Goal: Information Seeking & Learning: Learn about a topic

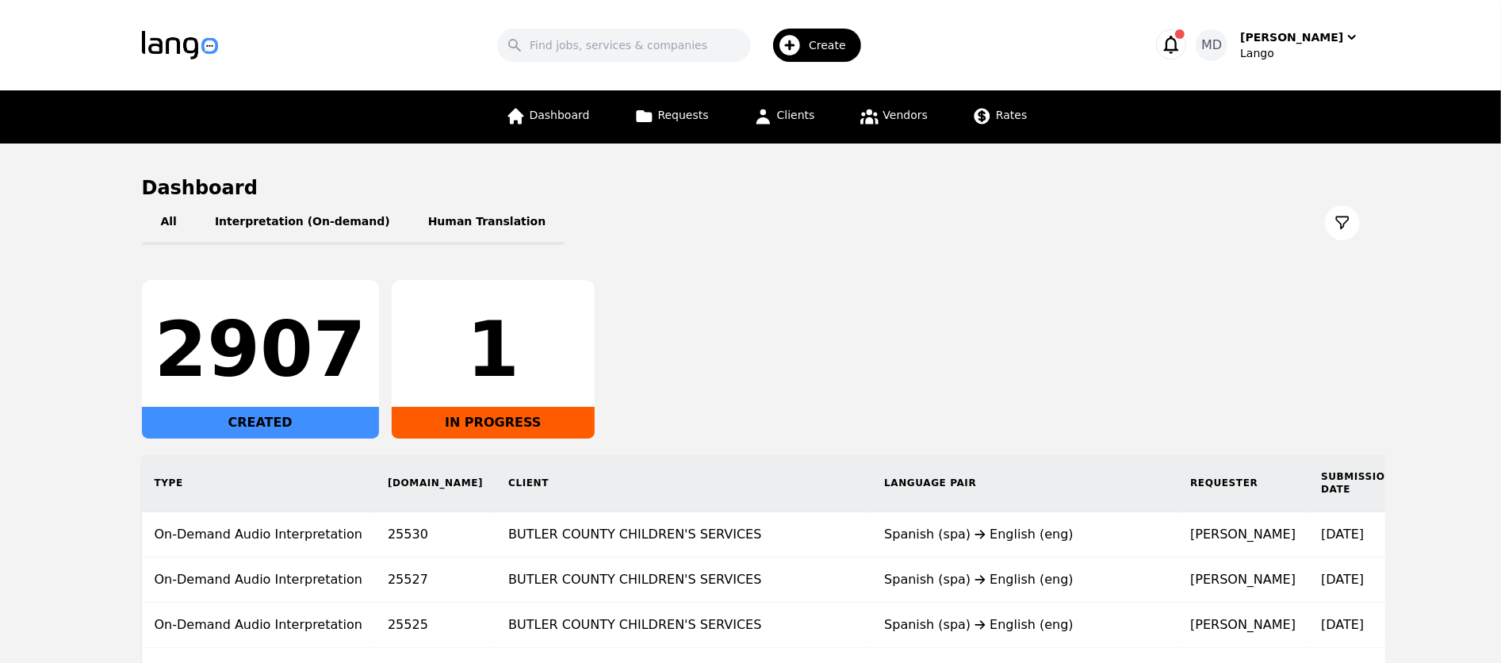
click at [679, 69] on header "Search Create MD [PERSON_NAME]" at bounding box center [750, 45] width 1501 height 90
click at [656, 45] on input "Search" at bounding box center [624, 45] width 254 height 33
type input "acutrans"
click at [649, 57] on input "acutrans" at bounding box center [624, 45] width 254 height 33
click at [870, 92] on link "Vendors" at bounding box center [893, 116] width 87 height 53
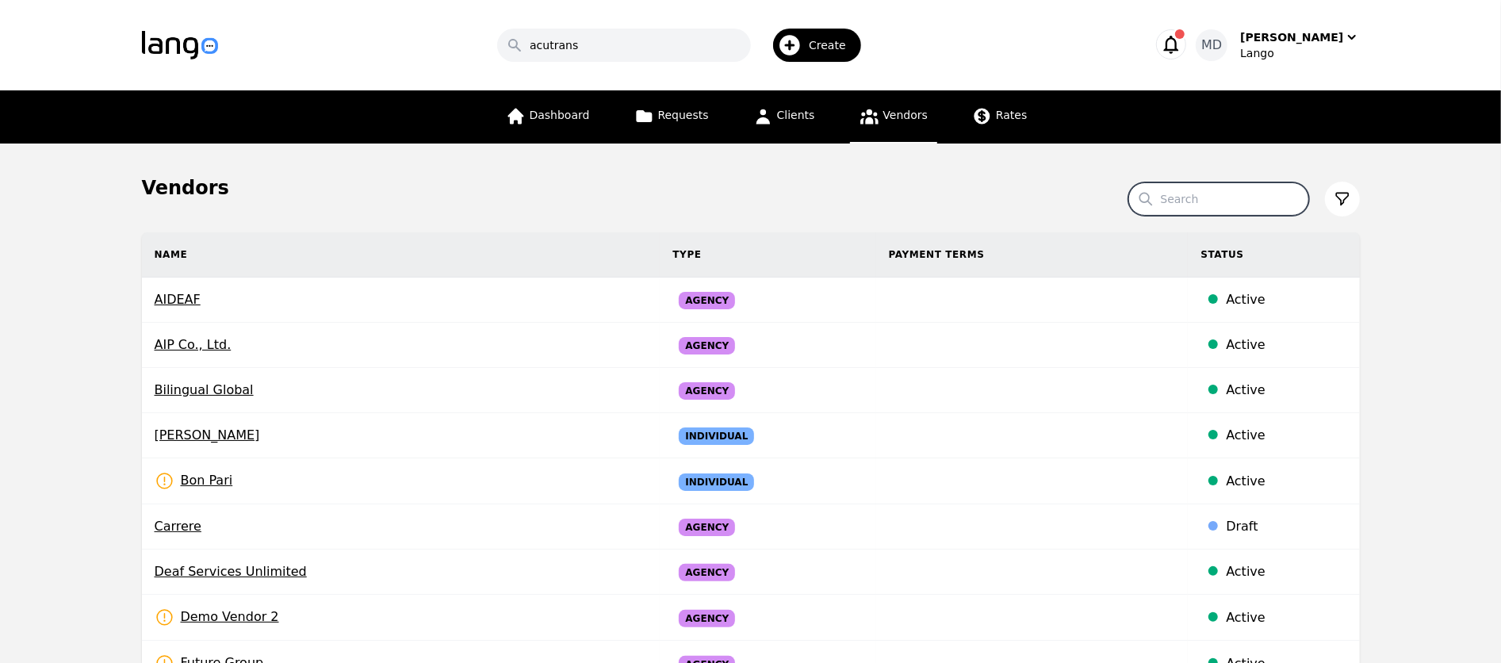
click at [1188, 201] on input "Search" at bounding box center [1218, 198] width 181 height 33
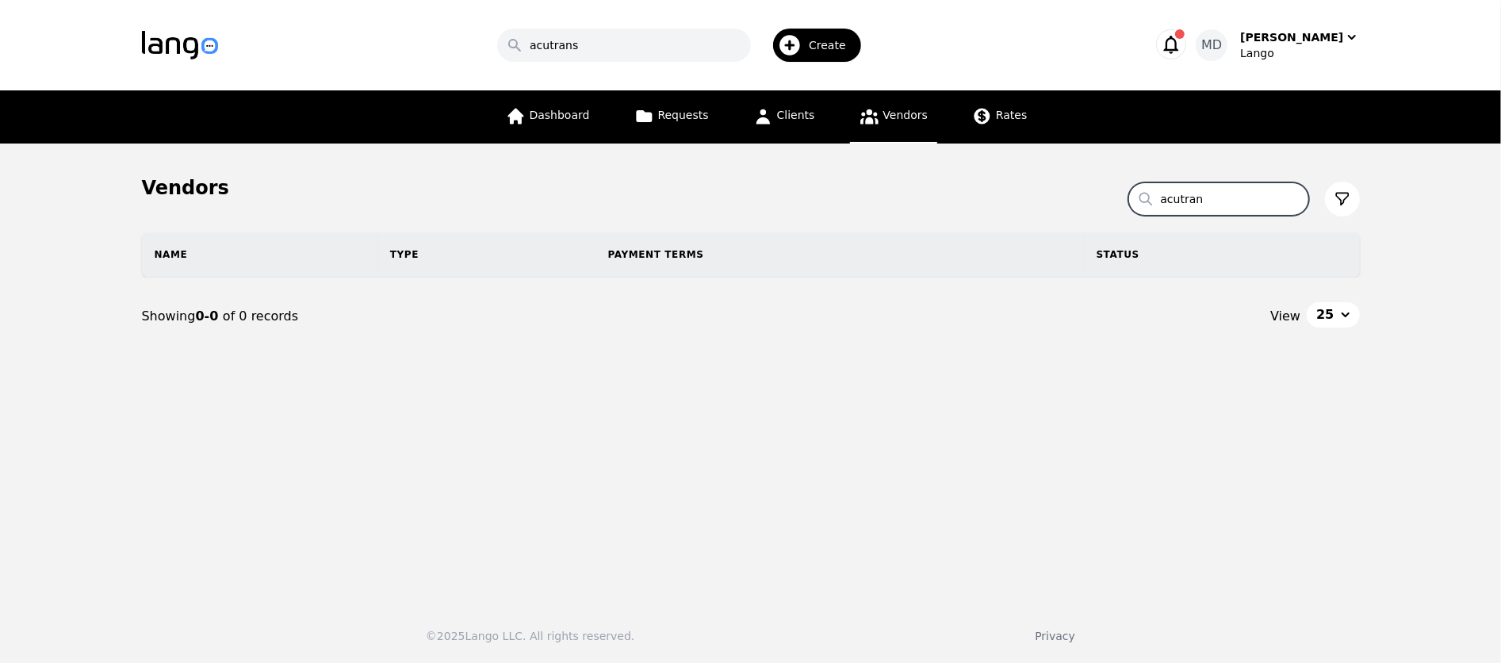
click at [1225, 197] on input "acutran" at bounding box center [1218, 198] width 181 height 33
type input "acutra"
click at [784, 102] on link "Clients" at bounding box center [784, 116] width 81 height 53
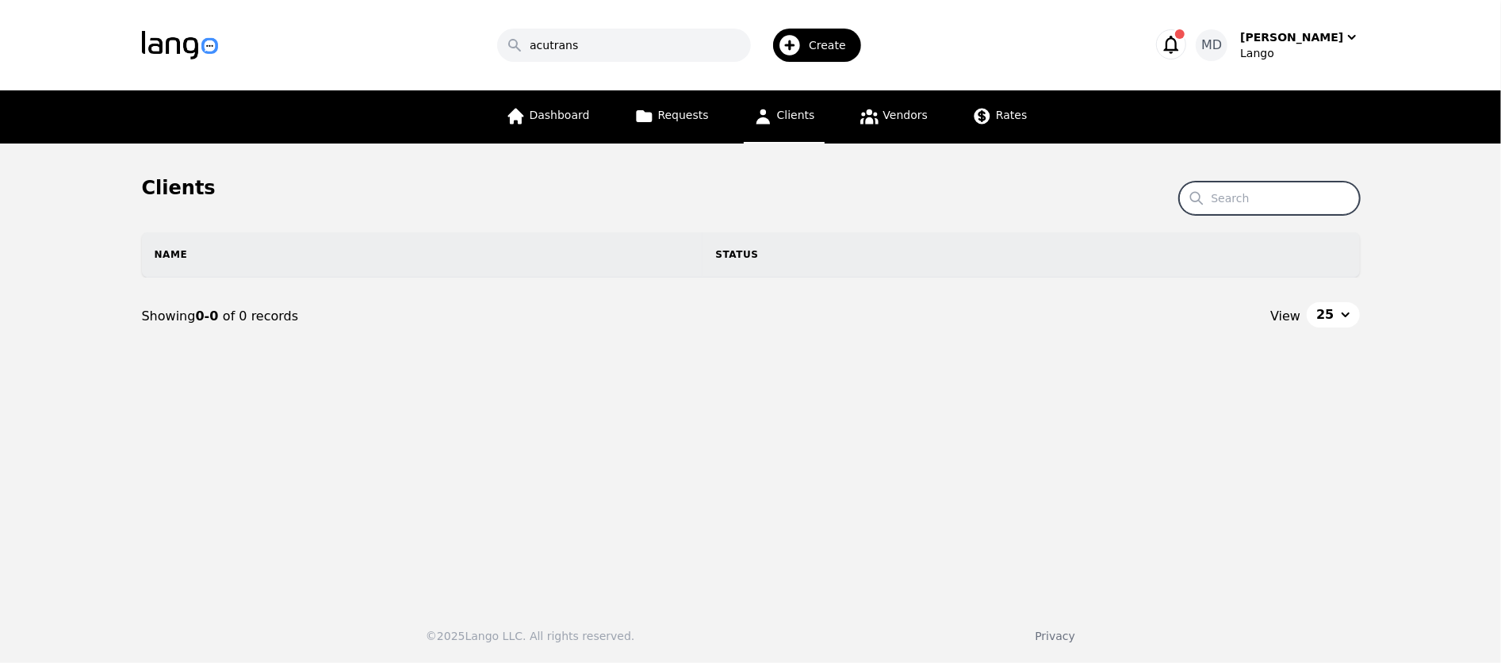
click at [1221, 195] on input "Search" at bounding box center [1269, 198] width 181 height 33
click at [1265, 189] on input "acutra" at bounding box center [1269, 198] width 181 height 33
click at [1234, 233] on th "Status" at bounding box center [1030, 254] width 656 height 44
drag, startPoint x: 1286, startPoint y: 197, endPoint x: 1110, endPoint y: 229, distance: 179.0
click at [1110, 229] on section "Search acutran Name Status Showing 0-0 of 0 records View 25" at bounding box center [751, 294] width 1218 height 186
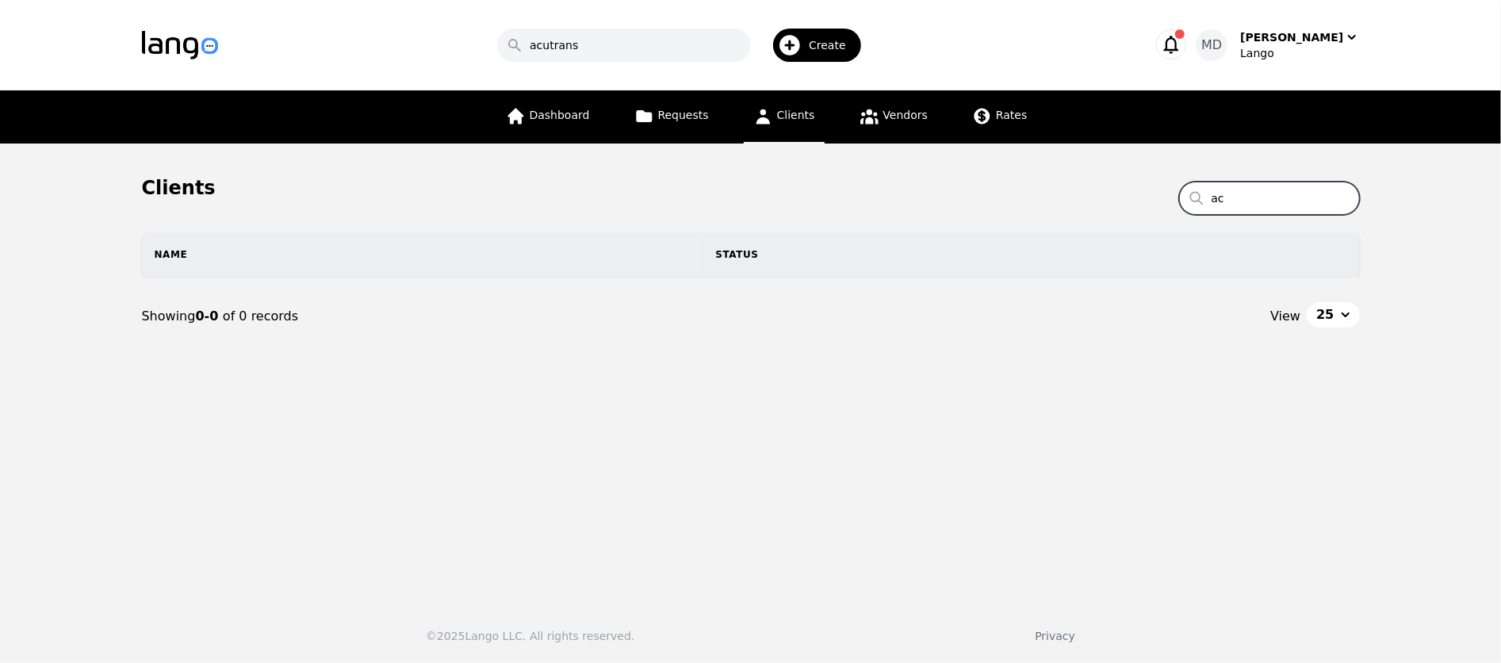
type input "a"
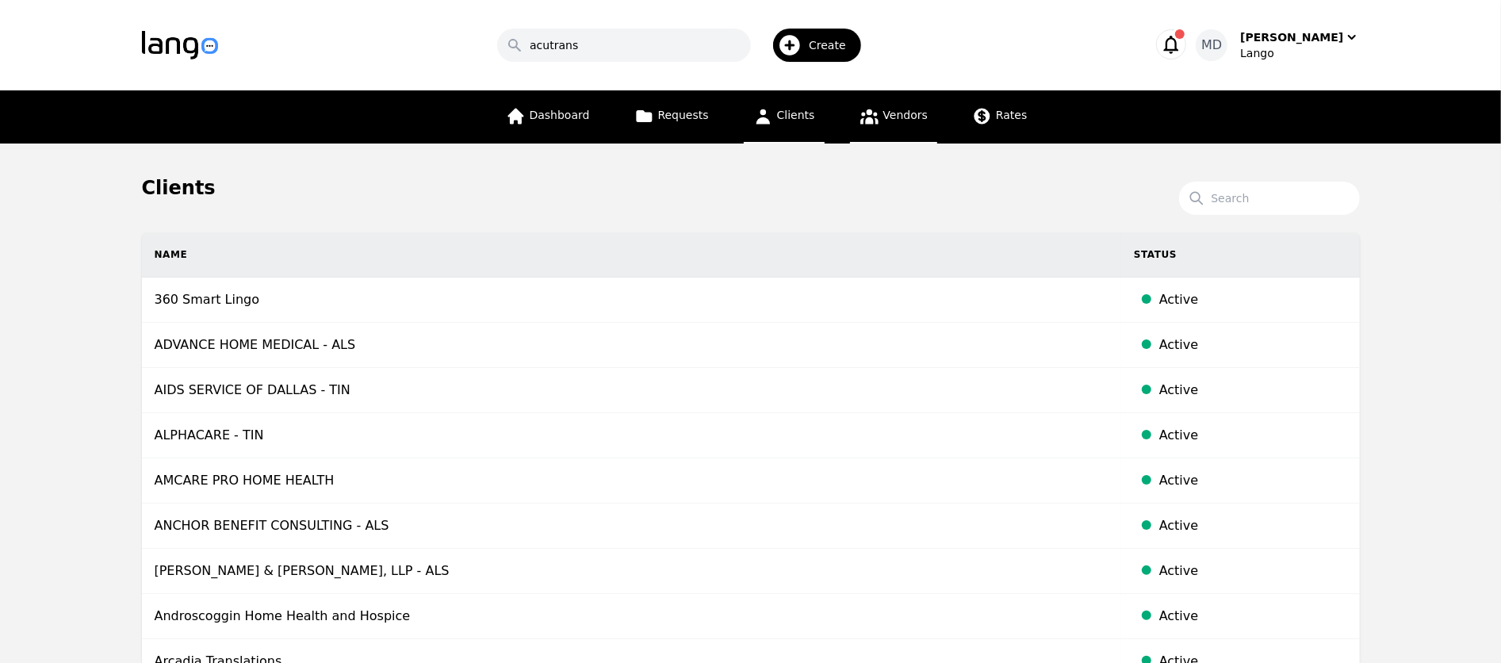
click at [909, 119] on span "Vendors" at bounding box center [905, 115] width 44 height 13
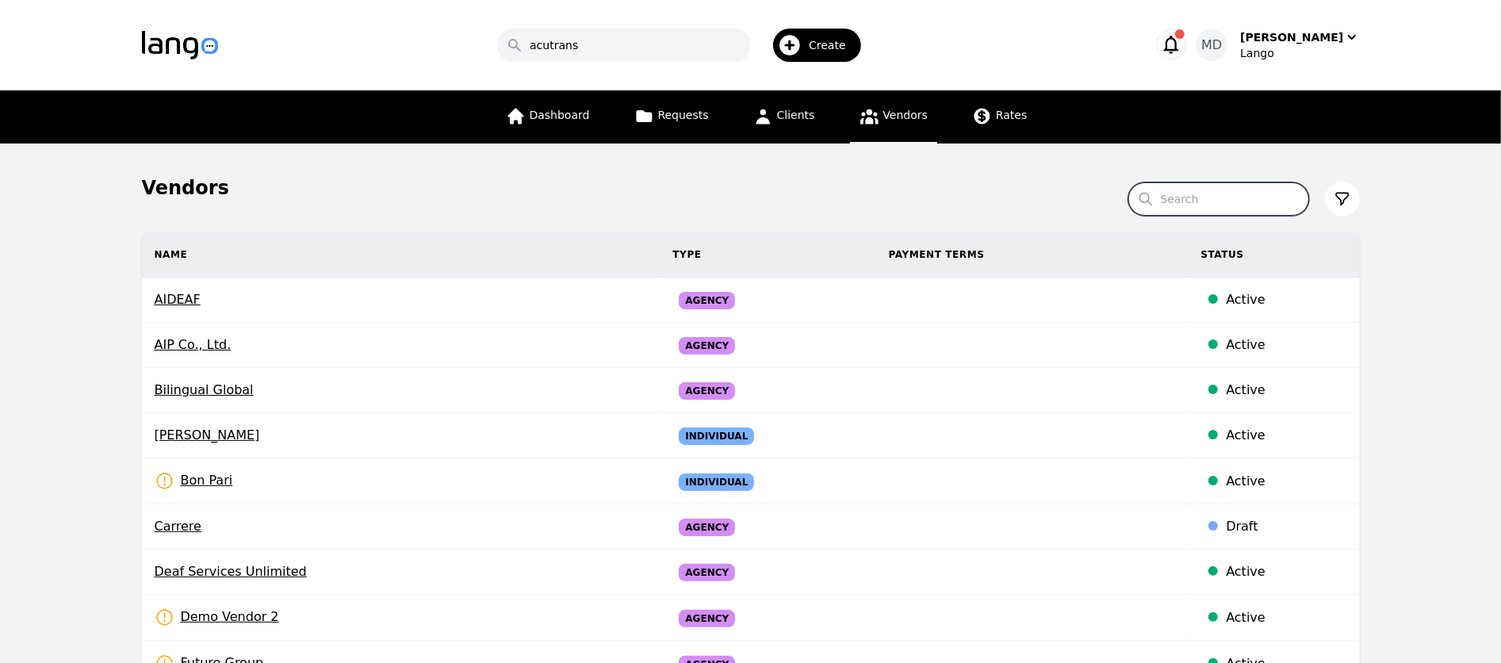
click at [1240, 189] on input "Search" at bounding box center [1218, 198] width 181 height 33
click at [1180, 245] on tr "Name Type Payment Terms Status" at bounding box center [751, 254] width 1218 height 45
click at [1263, 193] on input "ac" at bounding box center [1218, 198] width 181 height 33
type input "a"
click at [569, 110] on span "Dashboard" at bounding box center [560, 115] width 60 height 13
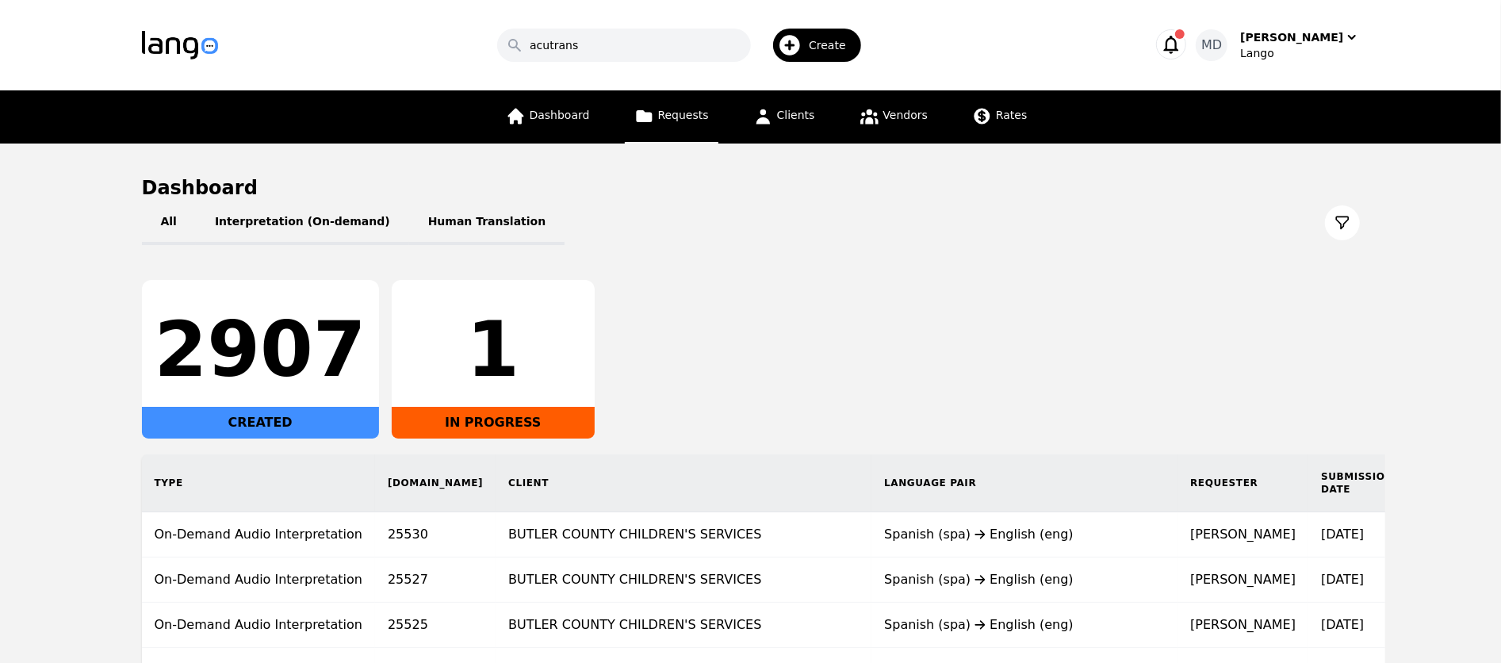
click at [677, 110] on span "Requests" at bounding box center [683, 115] width 51 height 13
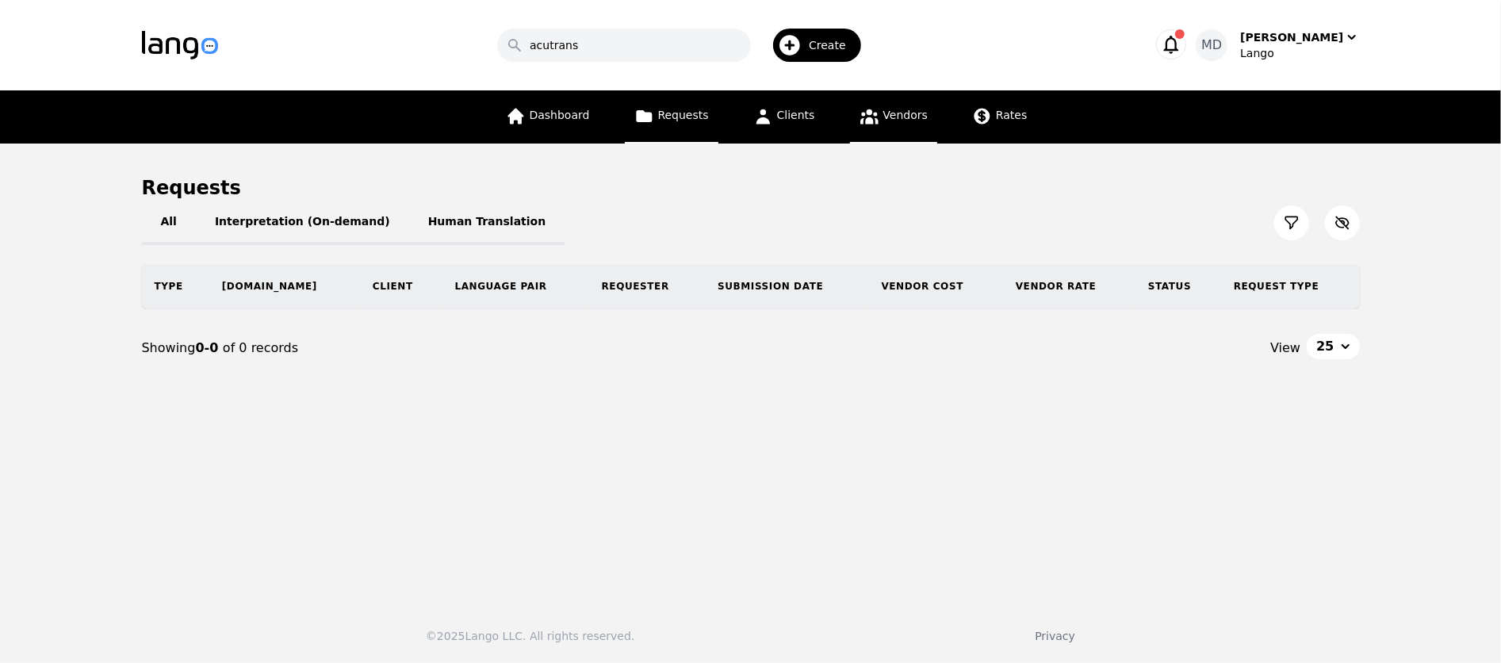
click at [859, 117] on icon at bounding box center [869, 116] width 20 height 20
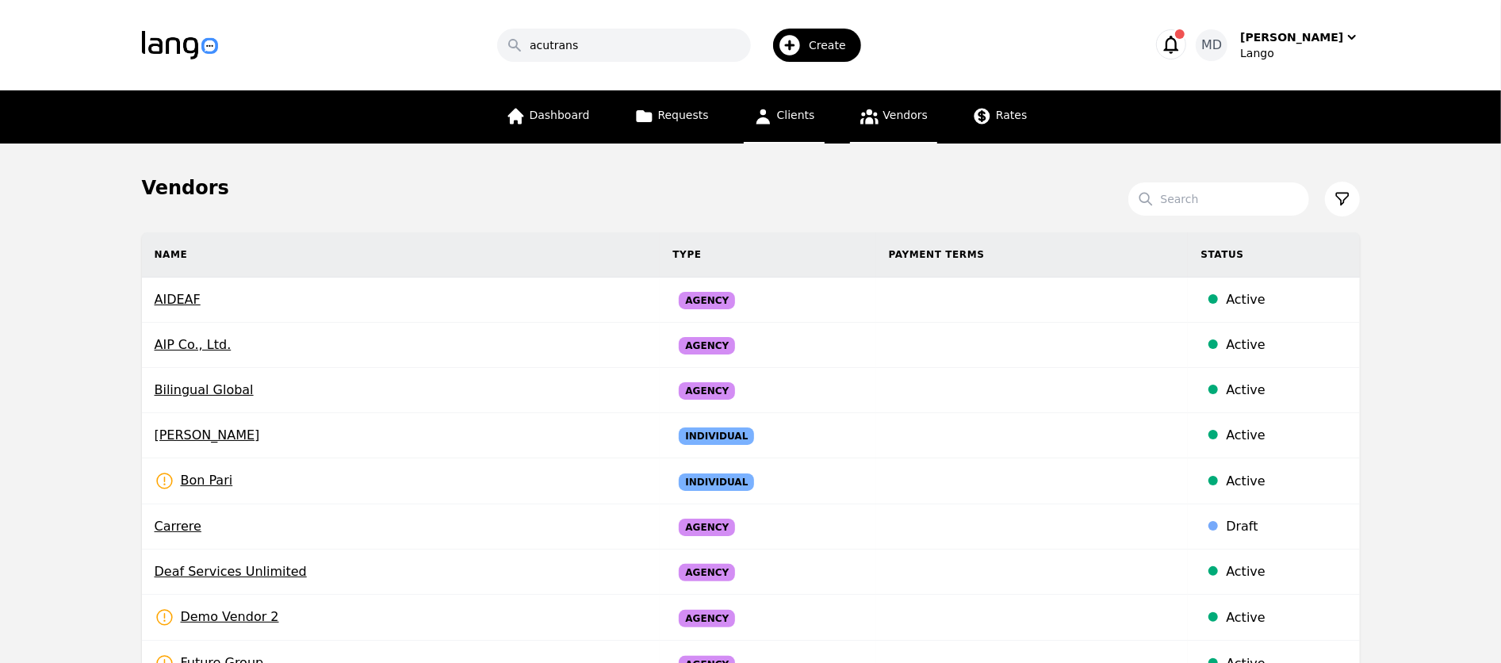
click at [774, 130] on link "Clients" at bounding box center [784, 116] width 81 height 53
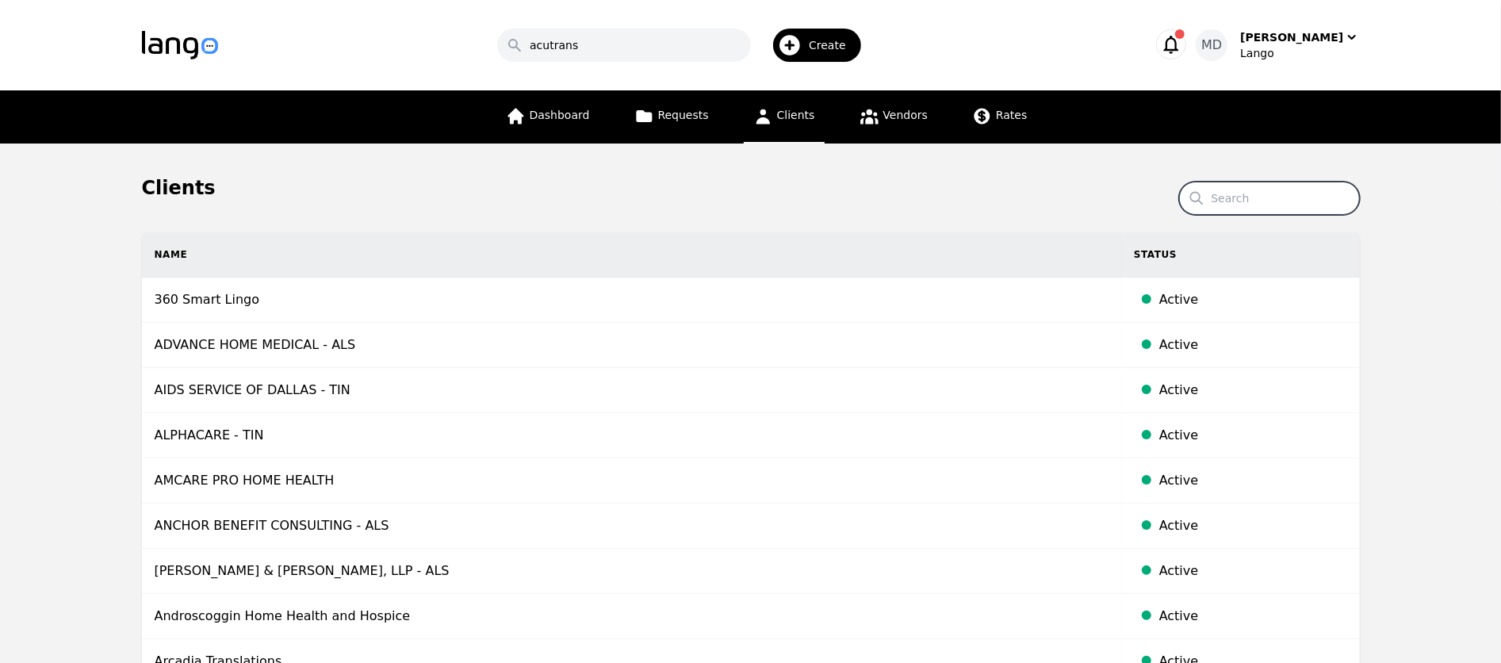
click at [1232, 209] on input "Search" at bounding box center [1269, 198] width 181 height 33
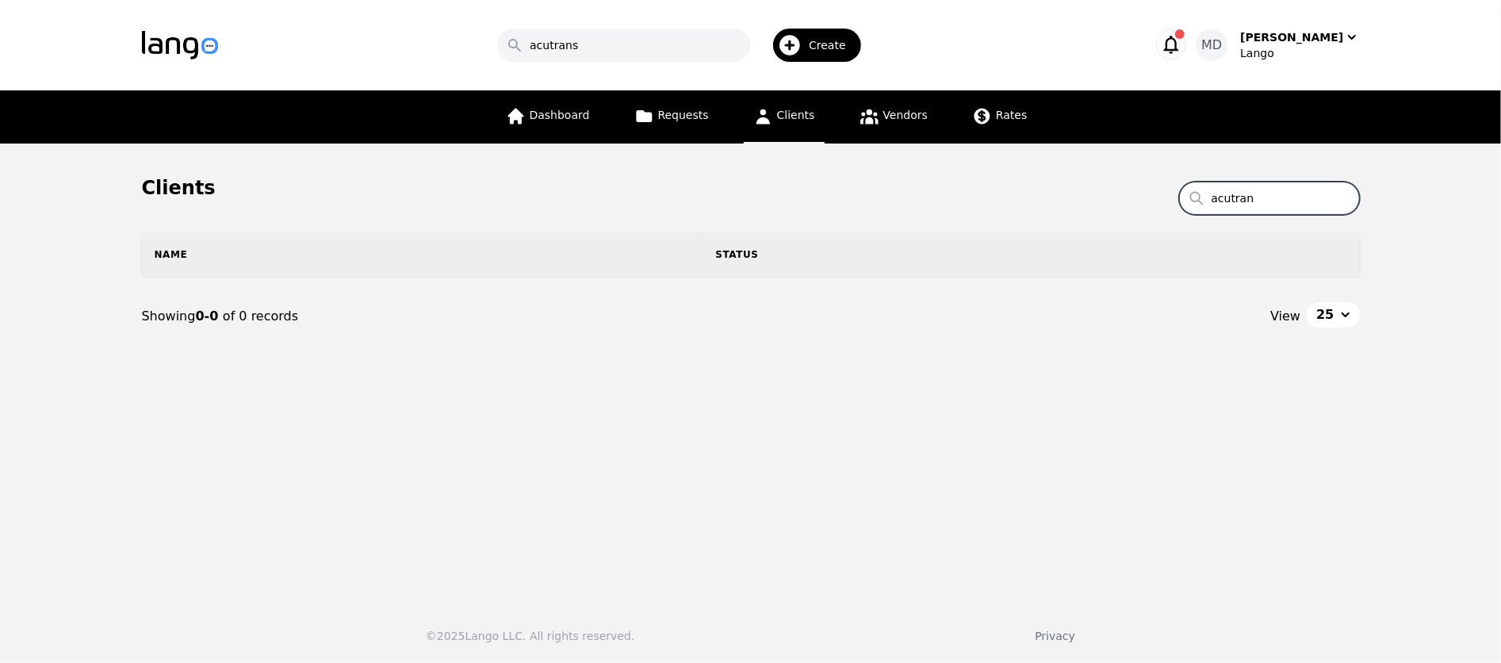
drag, startPoint x: 1276, startPoint y: 193, endPoint x: 1096, endPoint y: 193, distance: 180.0
click at [1096, 193] on section "Clients Search acutran Name Status Showing 0-0 of 0 records View 25" at bounding box center [751, 281] width 1218 height 212
type input "[PERSON_NAME]"
click at [568, 112] on span "Dashboard" at bounding box center [560, 115] width 60 height 13
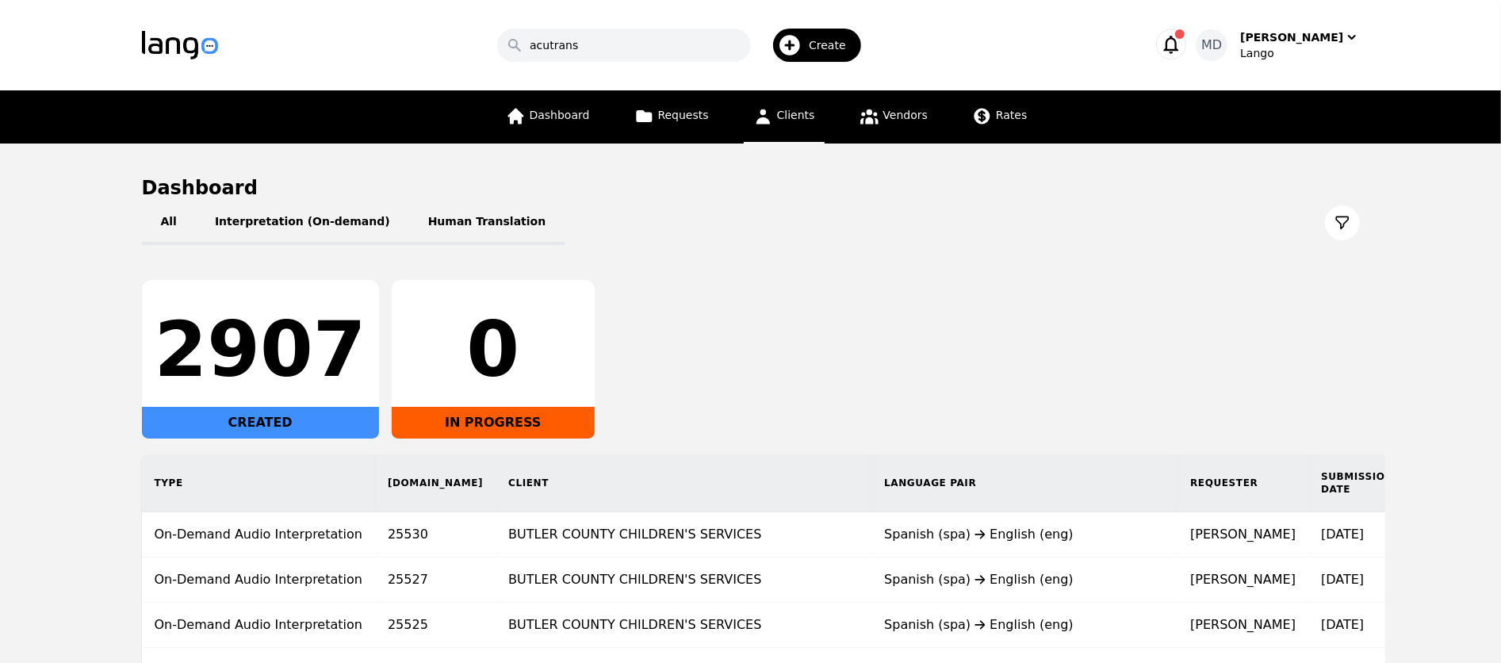
click at [786, 109] on span "Clients" at bounding box center [796, 115] width 38 height 13
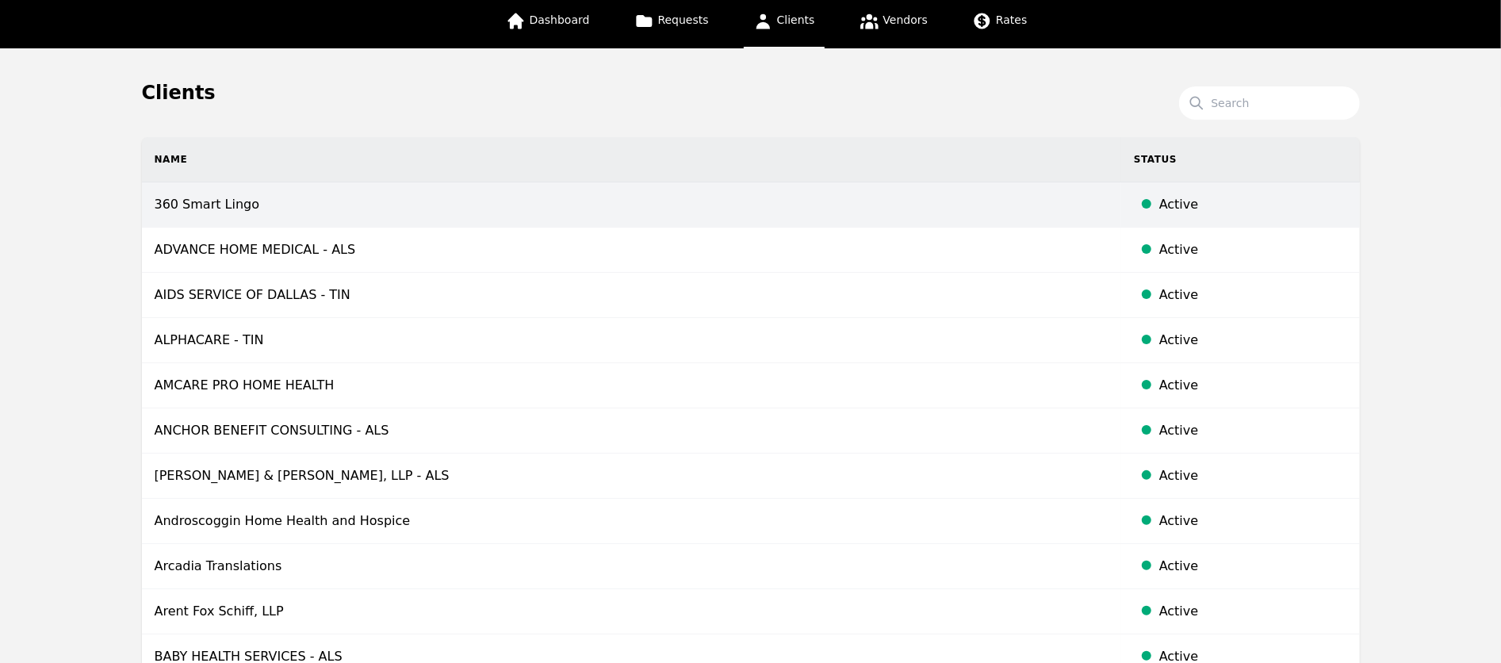
scroll to position [97, 0]
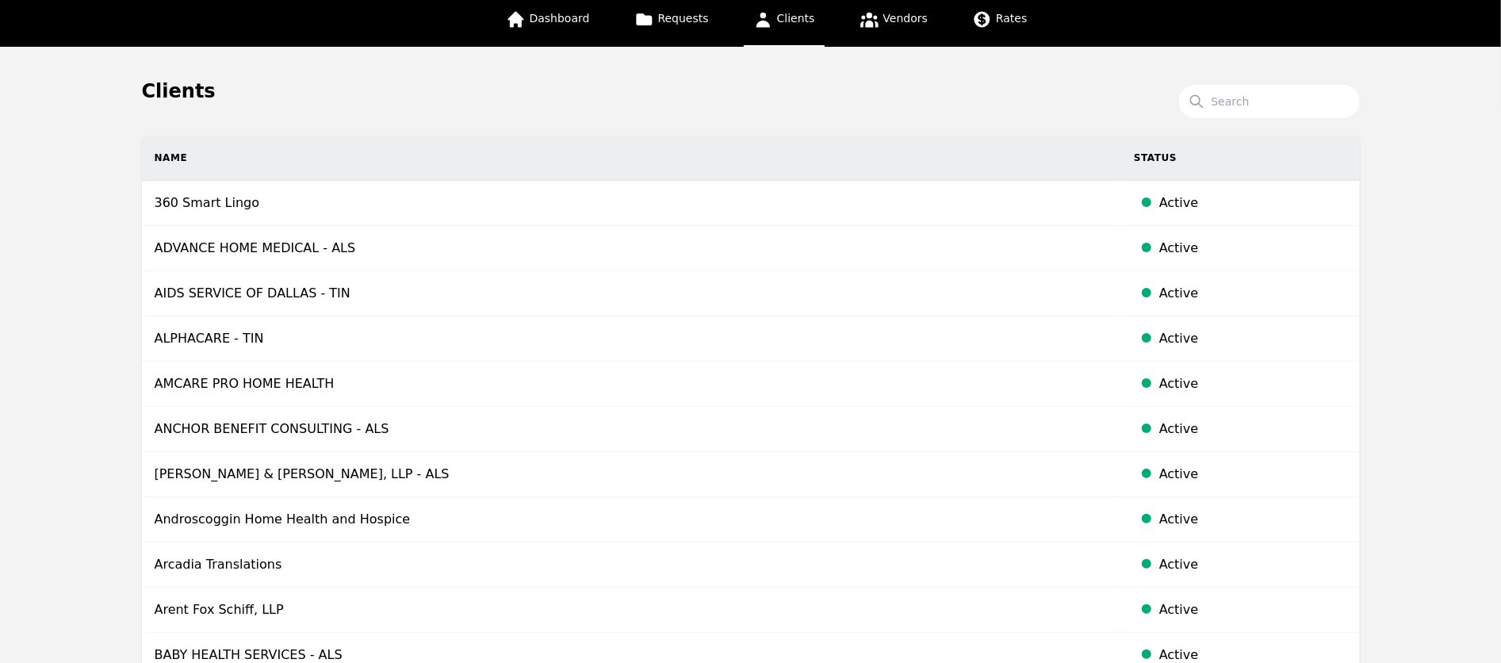
click at [1238, 94] on input "Search" at bounding box center [1269, 101] width 181 height 33
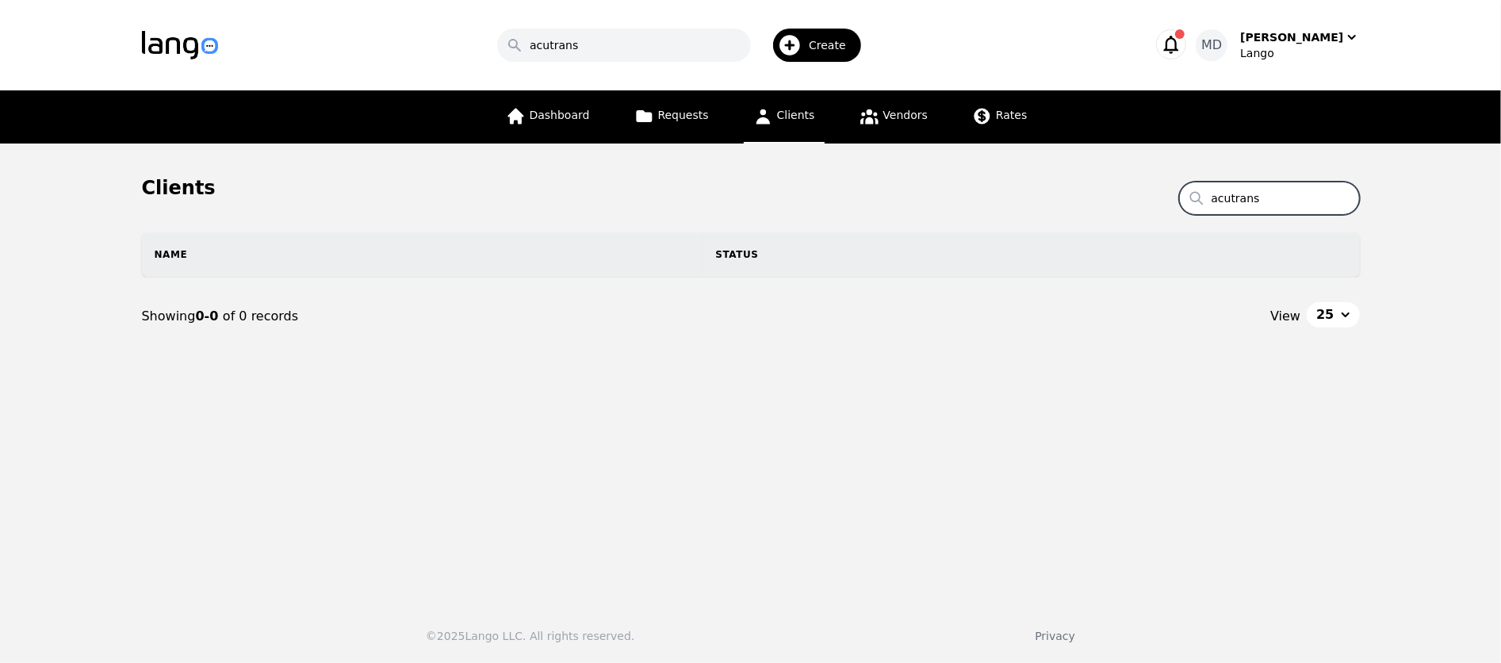
type input "acutrans"
click at [913, 124] on link "Vendors" at bounding box center [893, 116] width 87 height 53
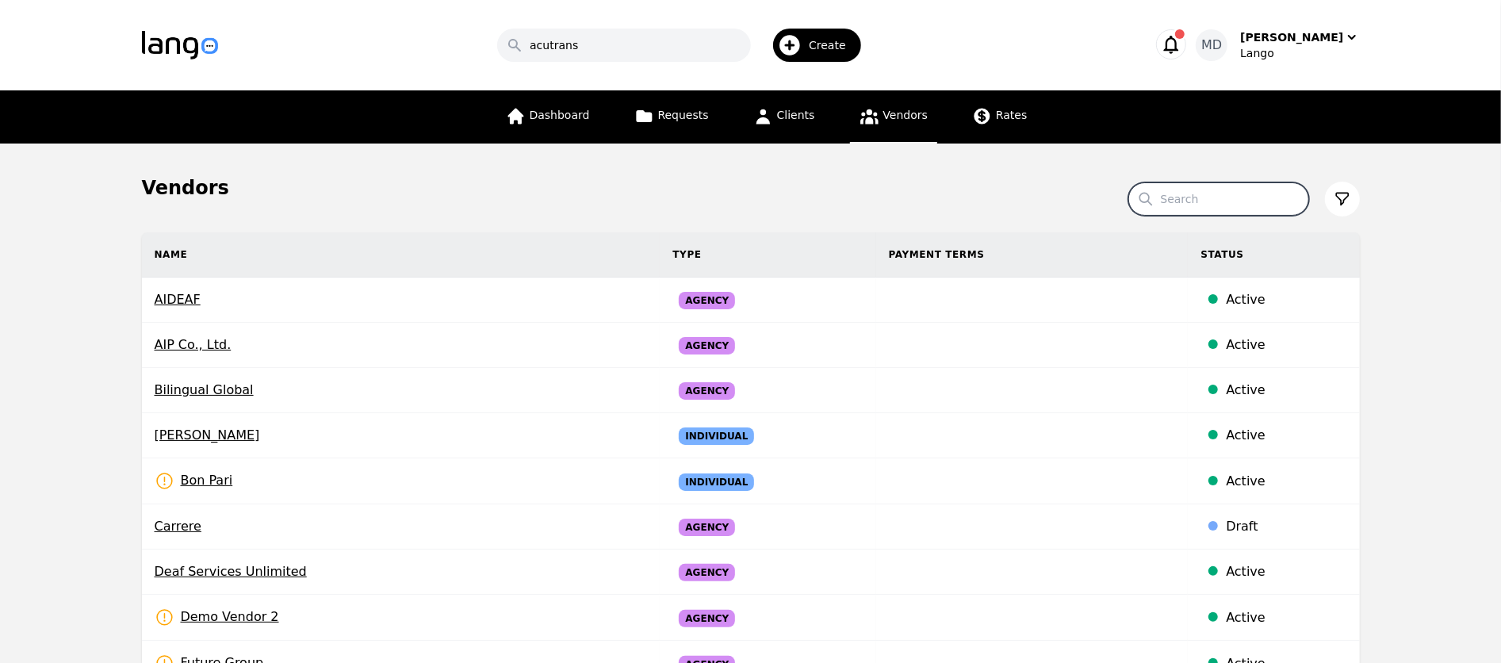
click at [1263, 192] on input "Search" at bounding box center [1218, 198] width 181 height 33
type input "acutrans"
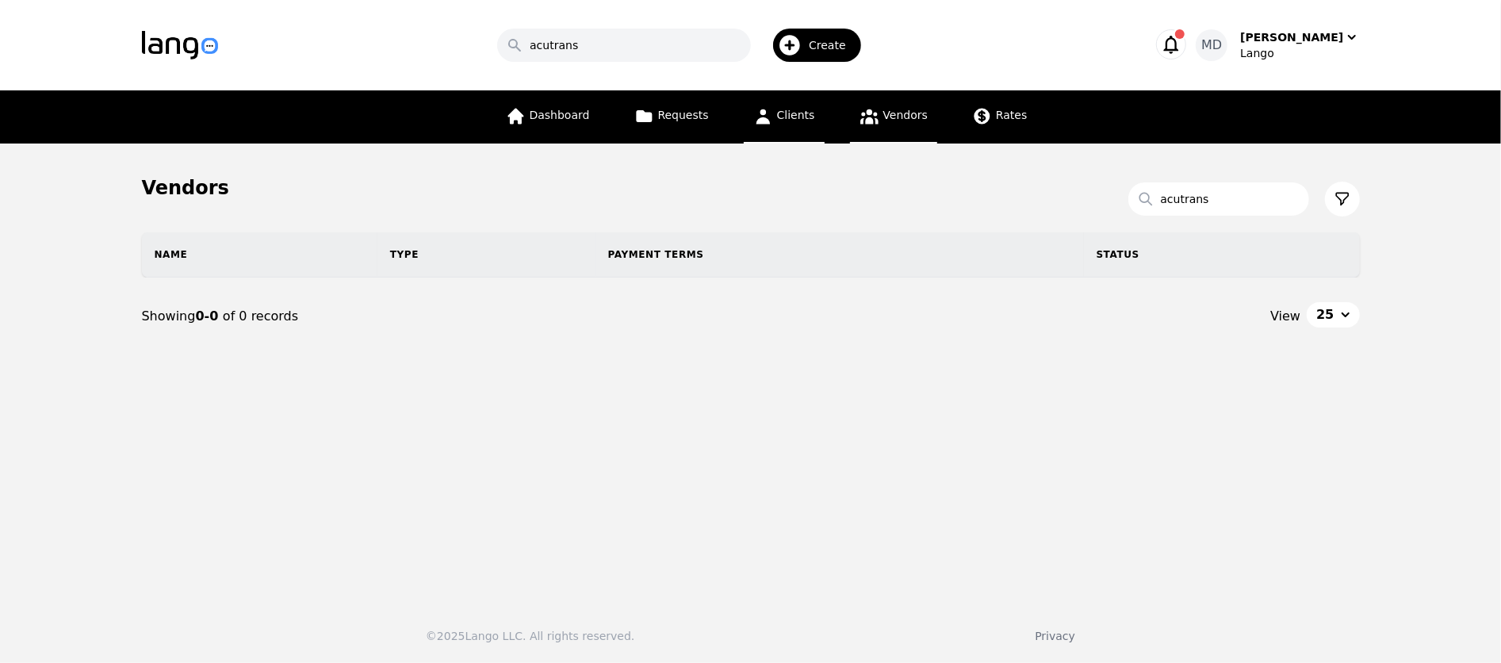
click at [809, 111] on span "Clients" at bounding box center [796, 115] width 38 height 13
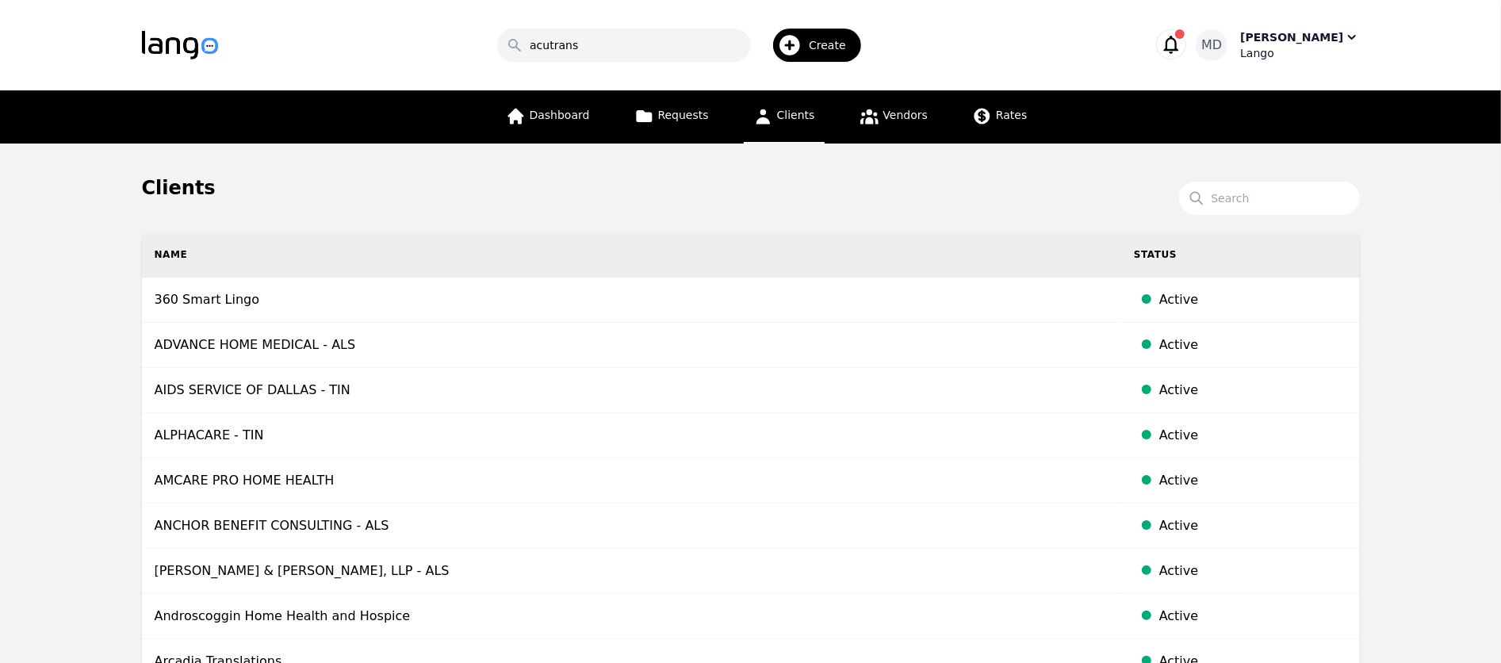
click at [1305, 39] on div "[PERSON_NAME]" at bounding box center [1291, 37] width 103 height 16
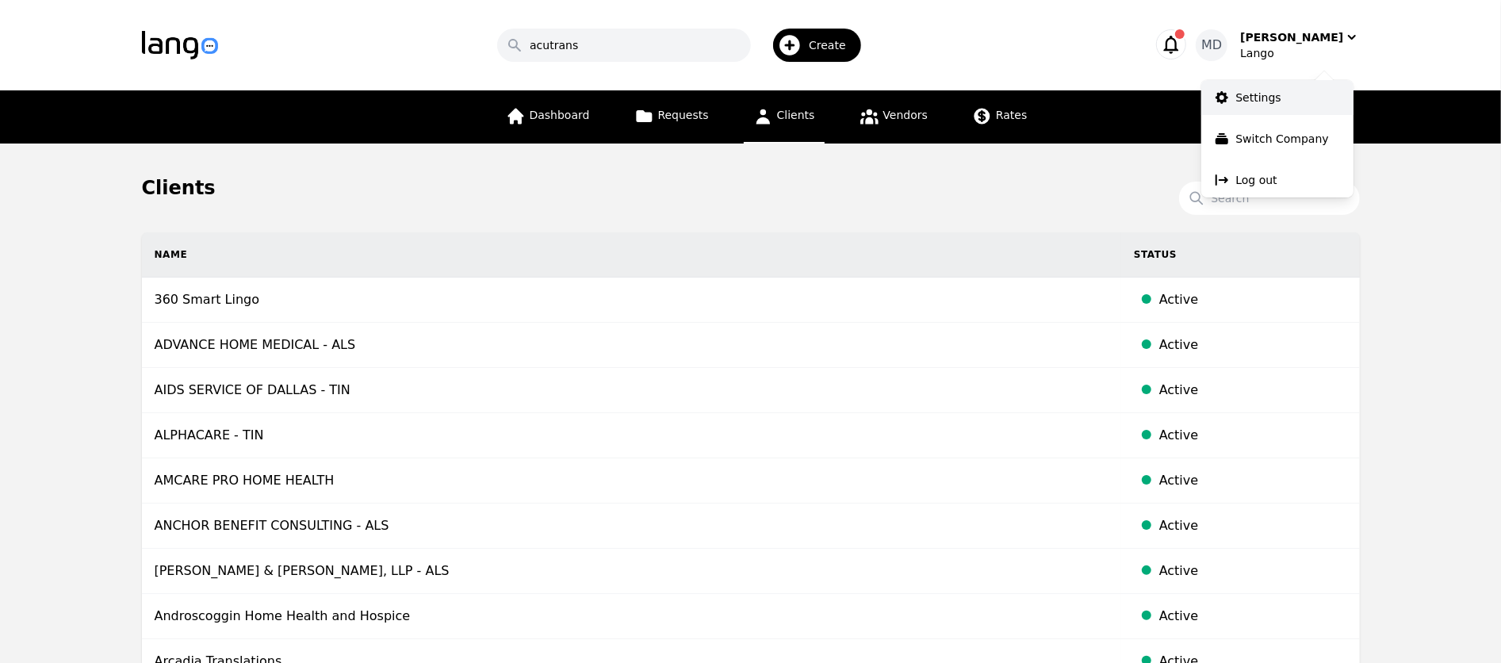
click at [1272, 91] on p "Settings" at bounding box center [1258, 98] width 45 height 16
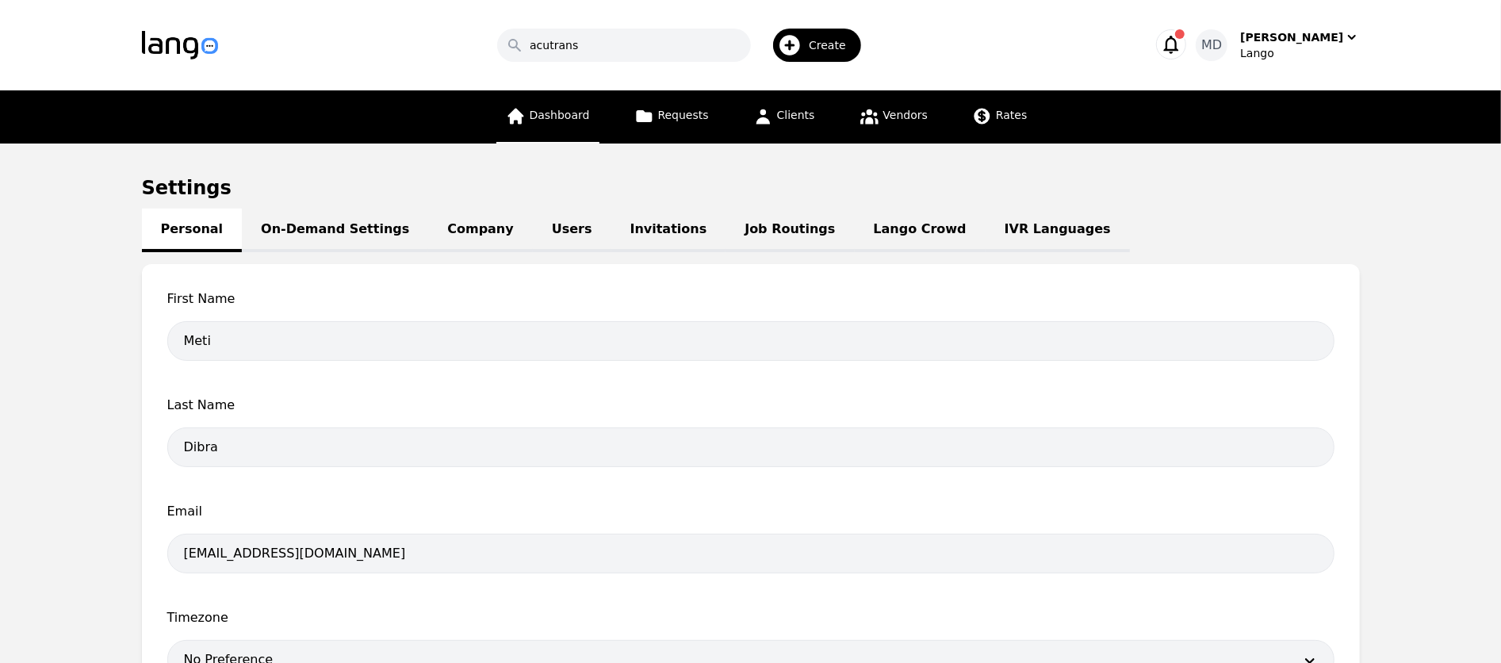
click at [564, 103] on link "Dashboard" at bounding box center [547, 116] width 103 height 53
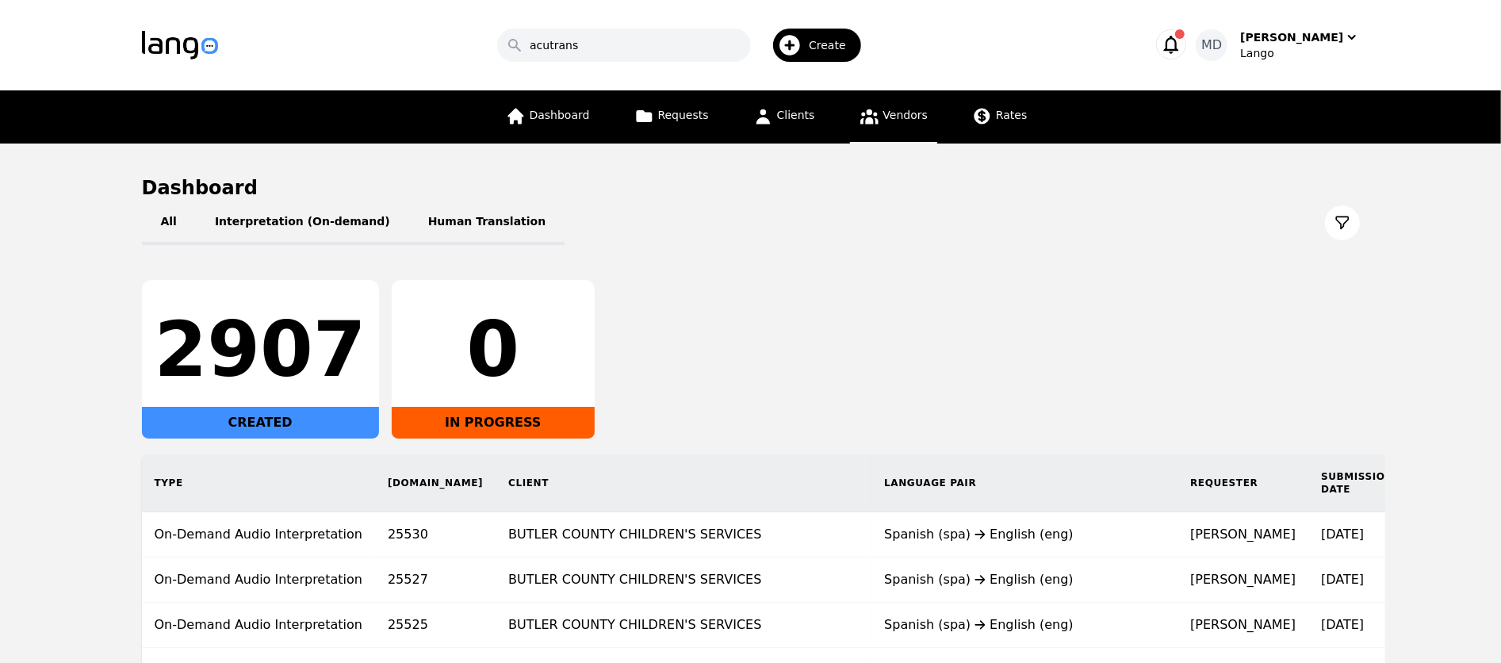
click at [914, 109] on span "Vendors" at bounding box center [905, 115] width 44 height 13
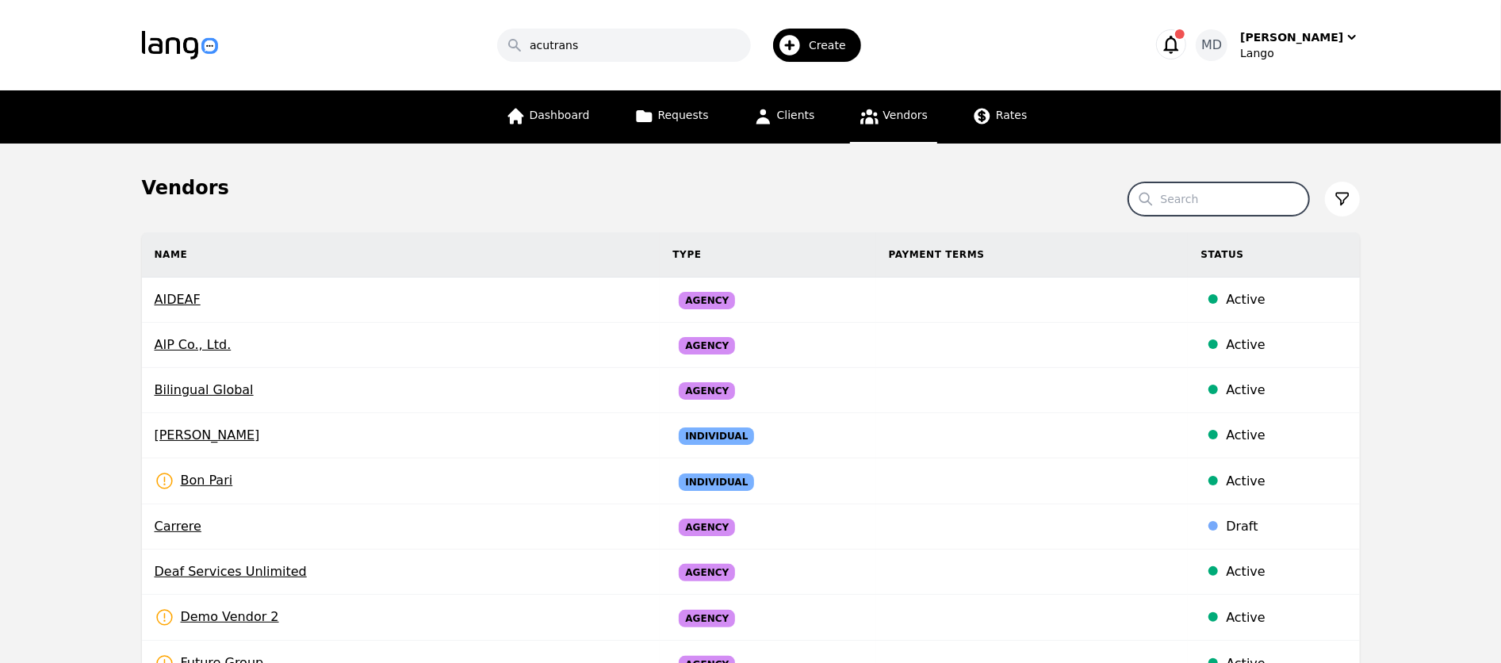
click at [1248, 204] on input "Search" at bounding box center [1218, 198] width 181 height 33
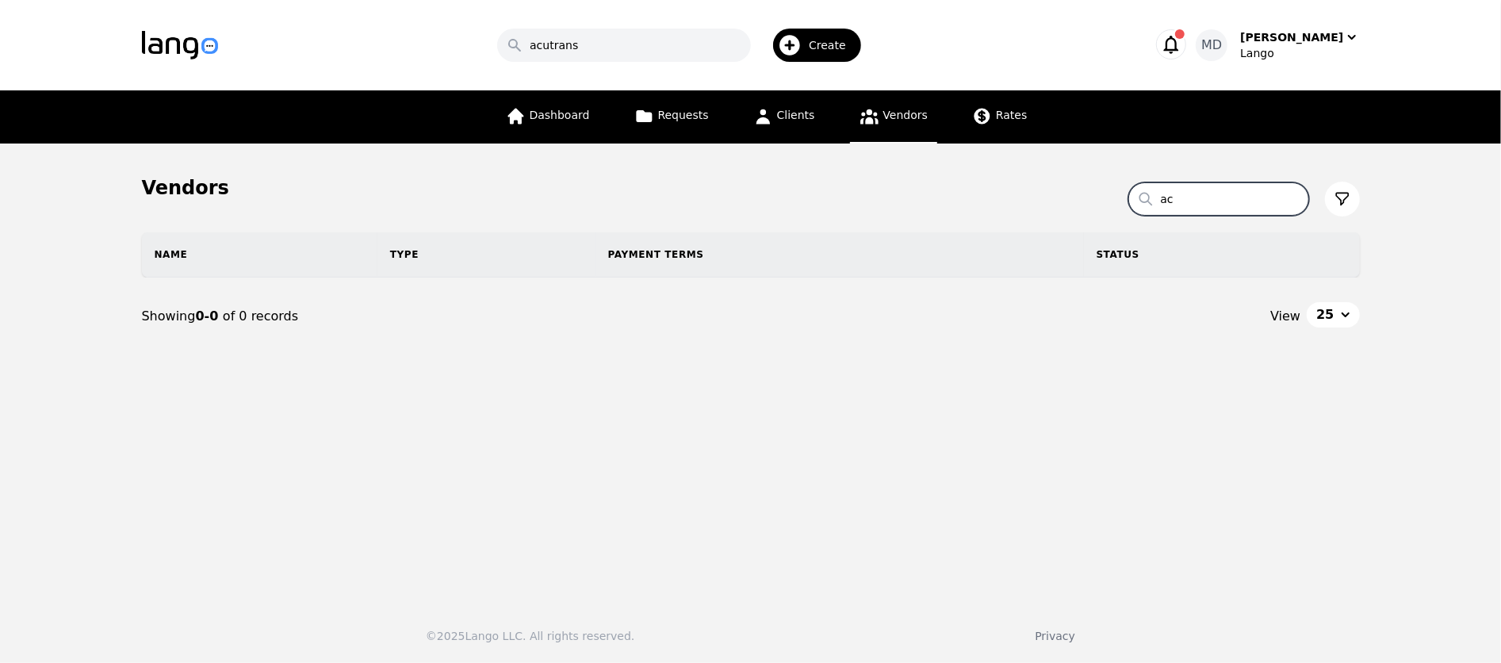
type input "a"
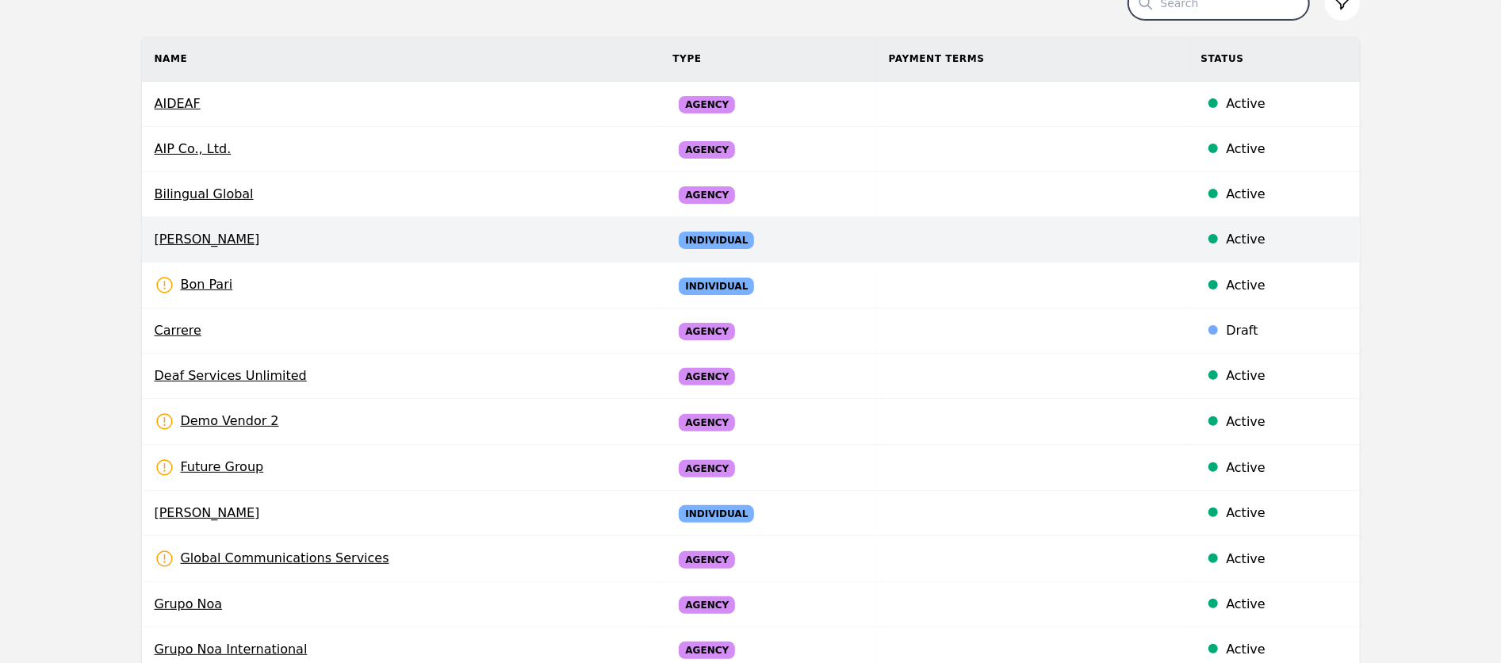
scroll to position [193, 0]
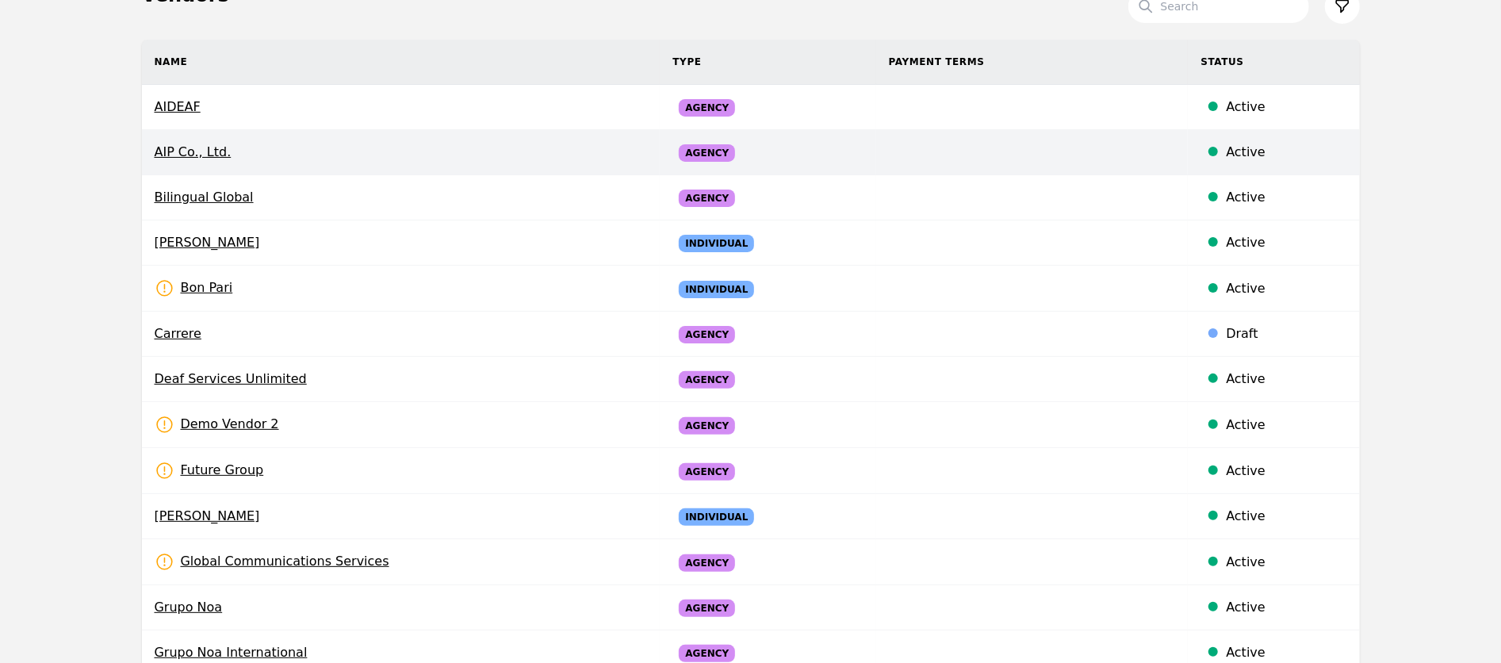
click at [177, 154] on span "AIP Co., Ltd." at bounding box center [401, 152] width 493 height 19
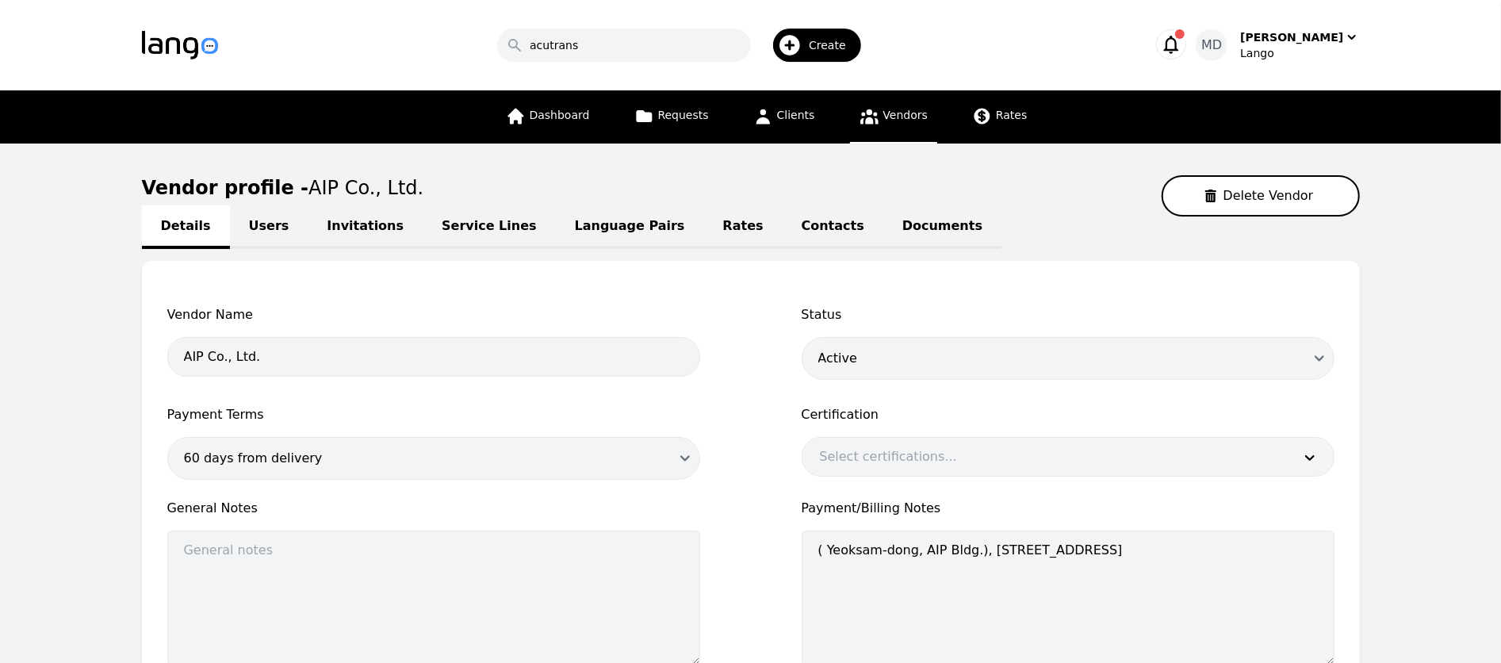
click at [273, 226] on link "Users" at bounding box center [269, 227] width 78 height 44
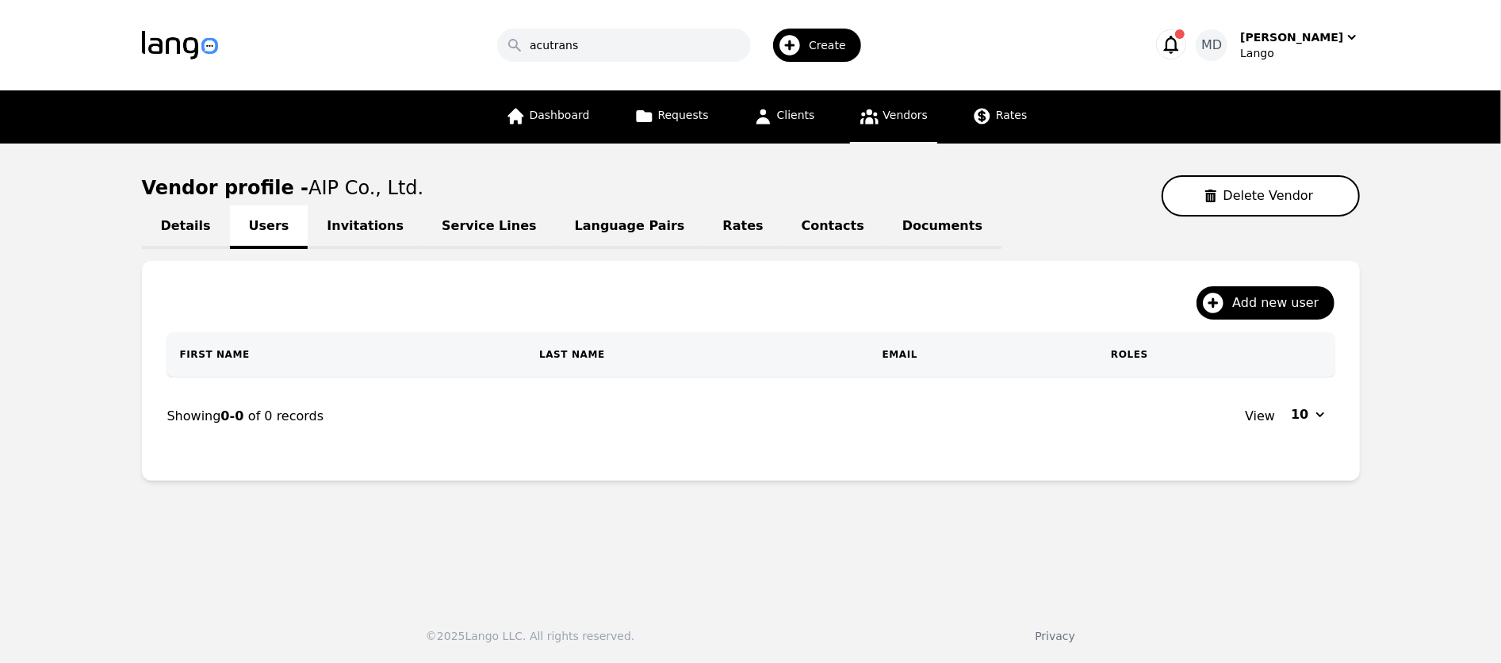
click at [328, 218] on link "Invitations" at bounding box center [365, 227] width 115 height 44
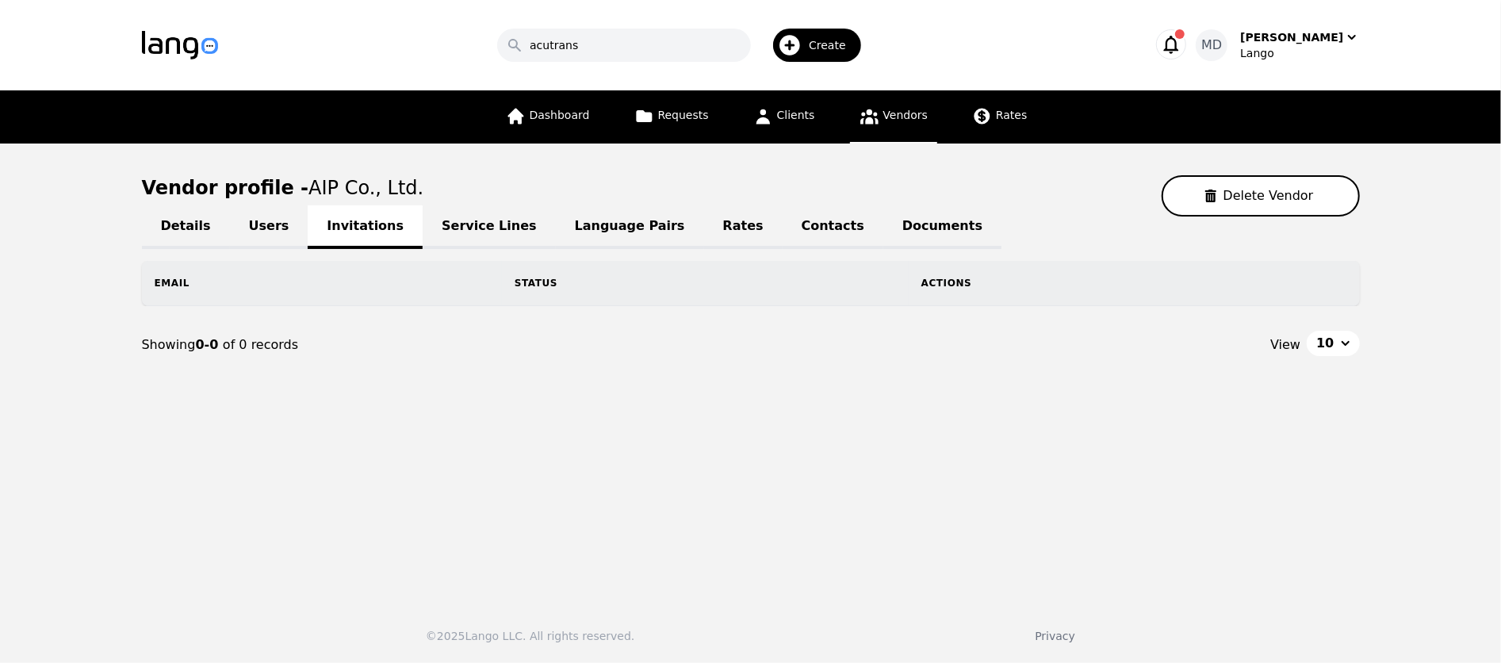
click at [180, 225] on link "Details" at bounding box center [186, 227] width 88 height 44
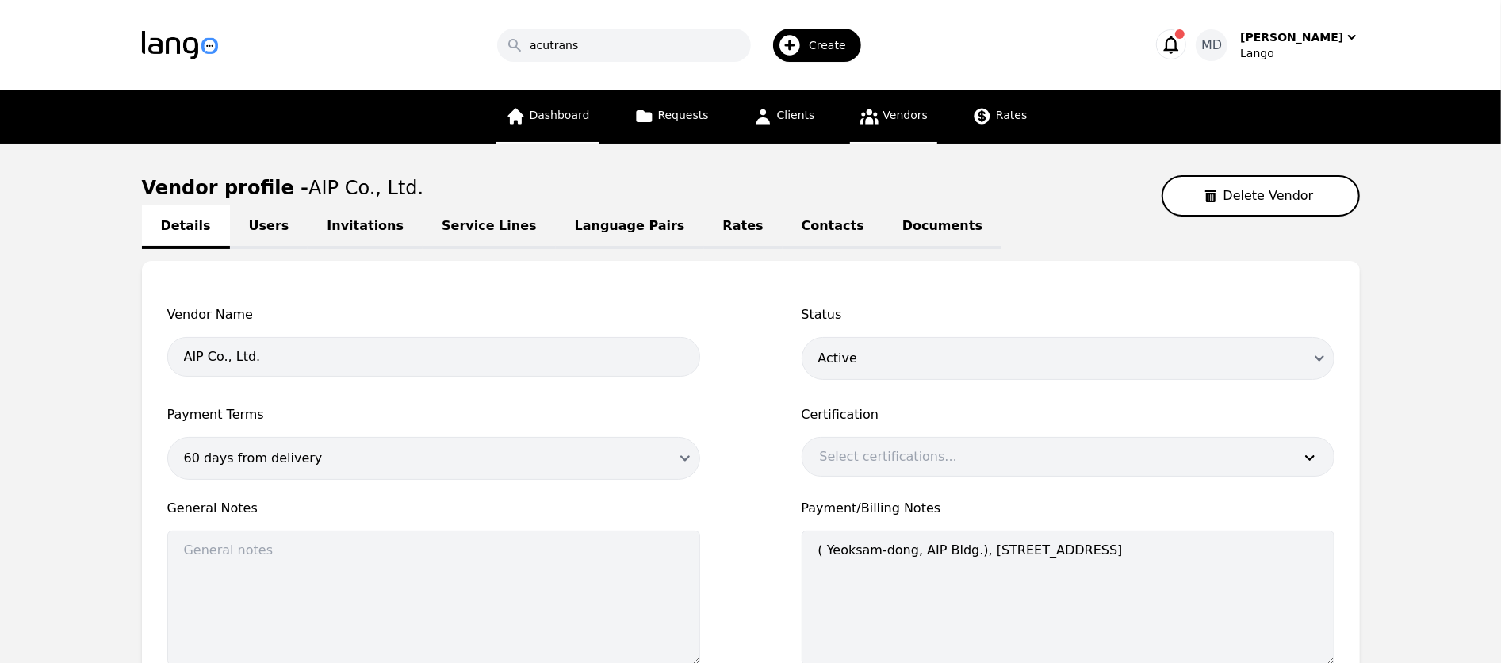
click at [540, 123] on link "Dashboard" at bounding box center [547, 116] width 103 height 53
